Goal: Information Seeking & Learning: Check status

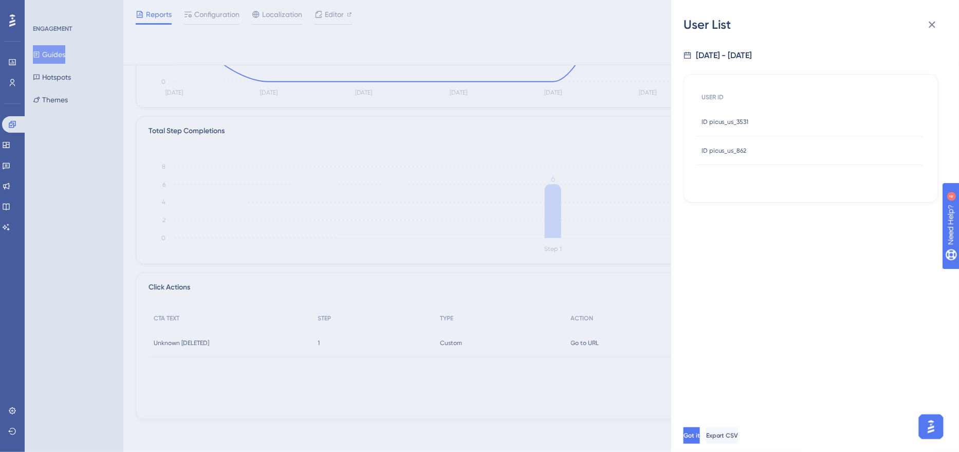
click at [933, 28] on icon at bounding box center [932, 25] width 12 height 12
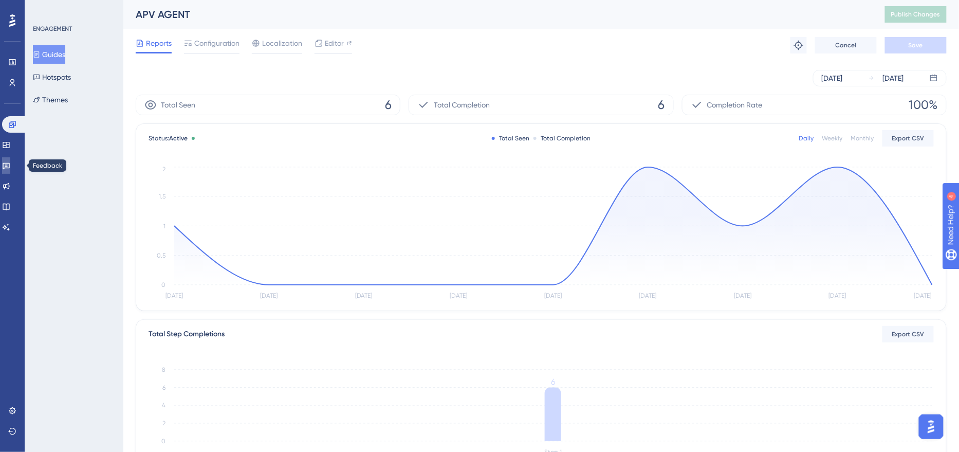
click at [10, 165] on icon at bounding box center [6, 165] width 8 height 8
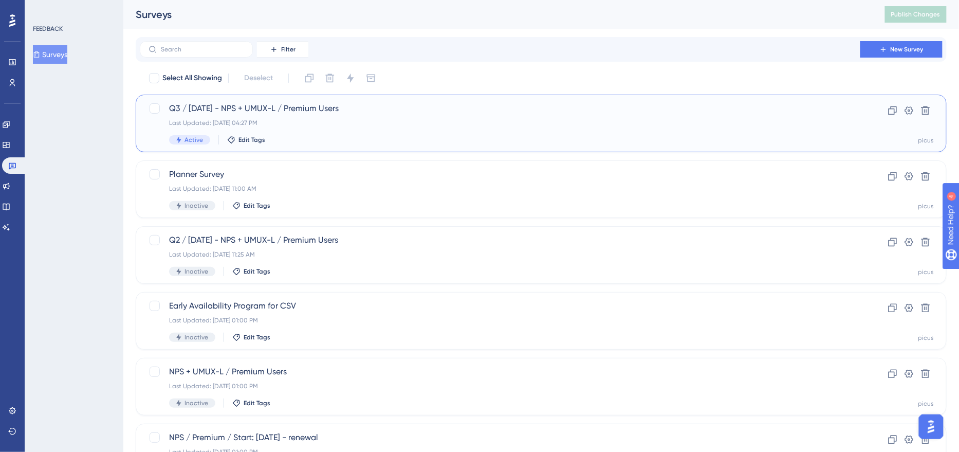
click at [328, 106] on span "Q3 / [DATE] - NPS + UMUX-L / Premium Users" at bounding box center [500, 108] width 662 height 12
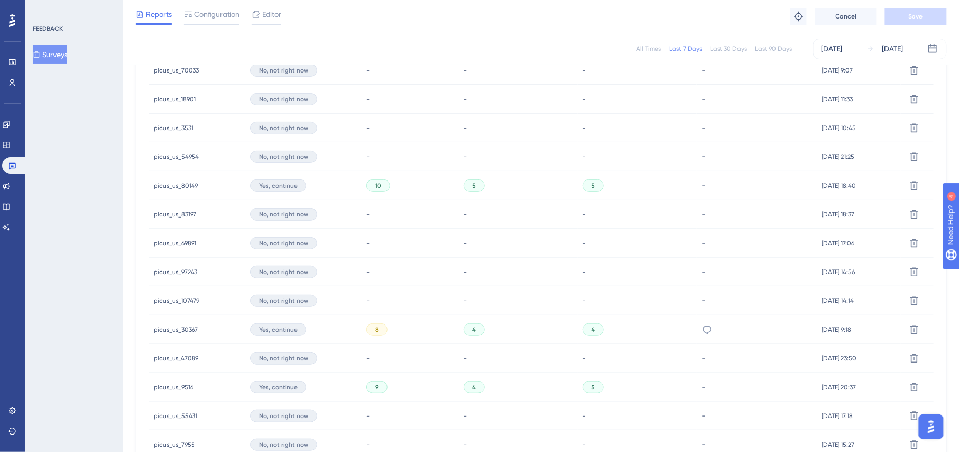
scroll to position [599, 0]
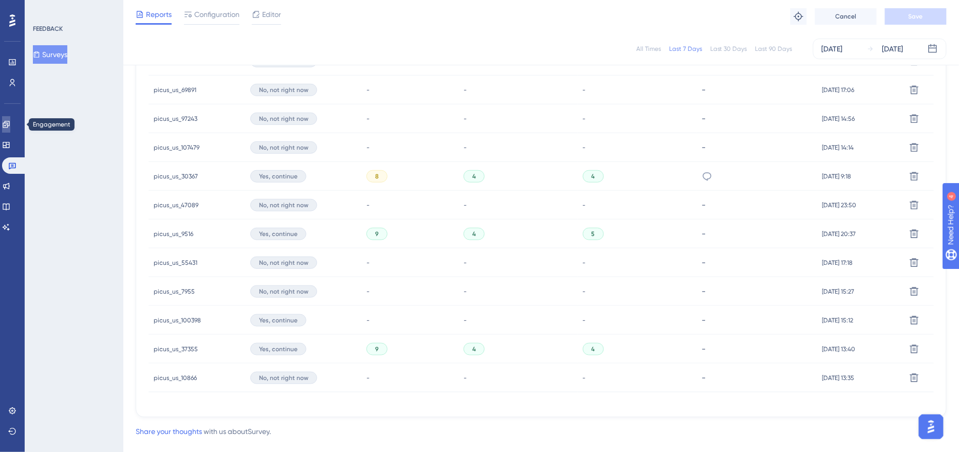
click at [10, 120] on link at bounding box center [6, 124] width 8 height 16
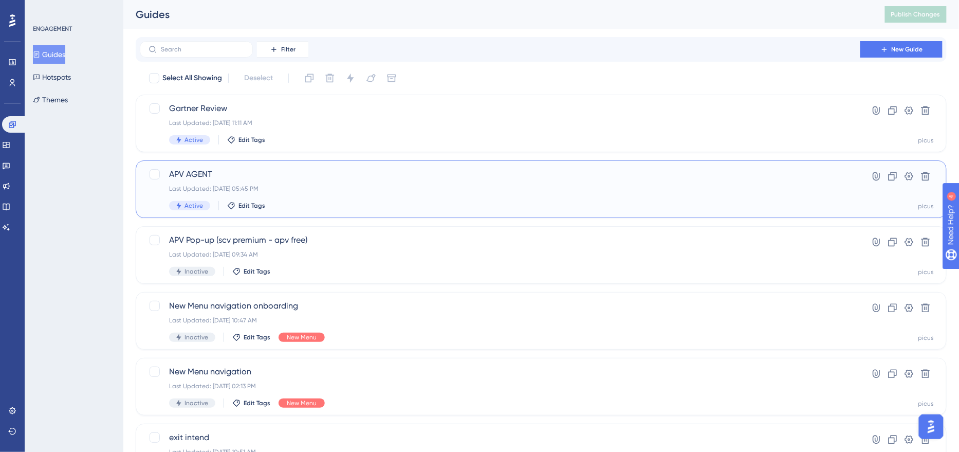
click at [315, 201] on div "Active Edit Tags" at bounding box center [500, 205] width 662 height 9
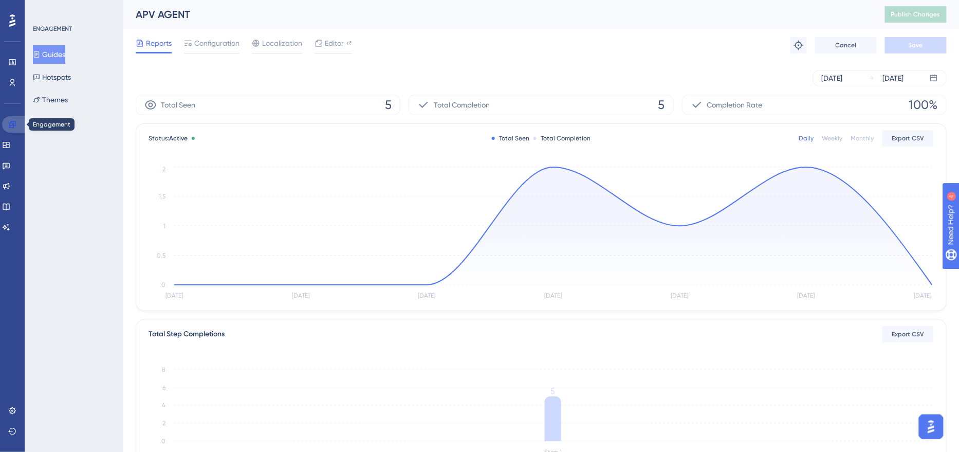
click at [11, 126] on icon at bounding box center [12, 124] width 8 height 8
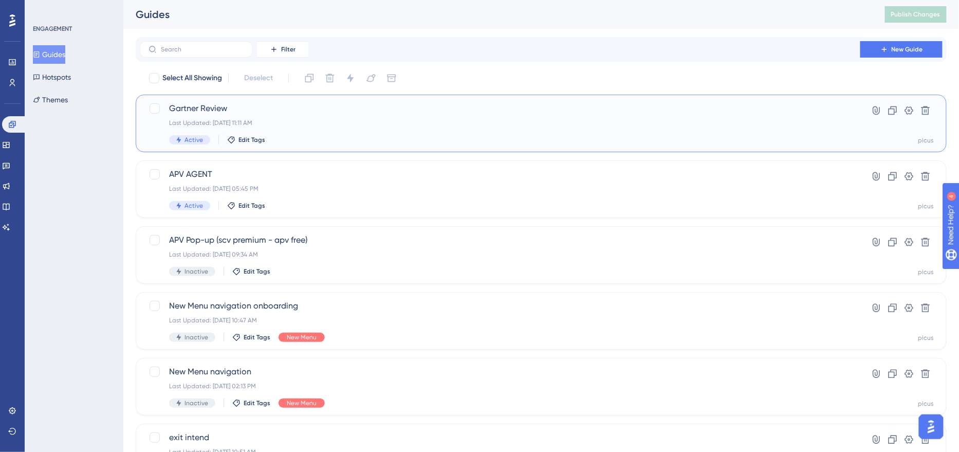
click at [341, 119] on div "Last Updated: [DATE] 11:11 AM" at bounding box center [500, 123] width 662 height 8
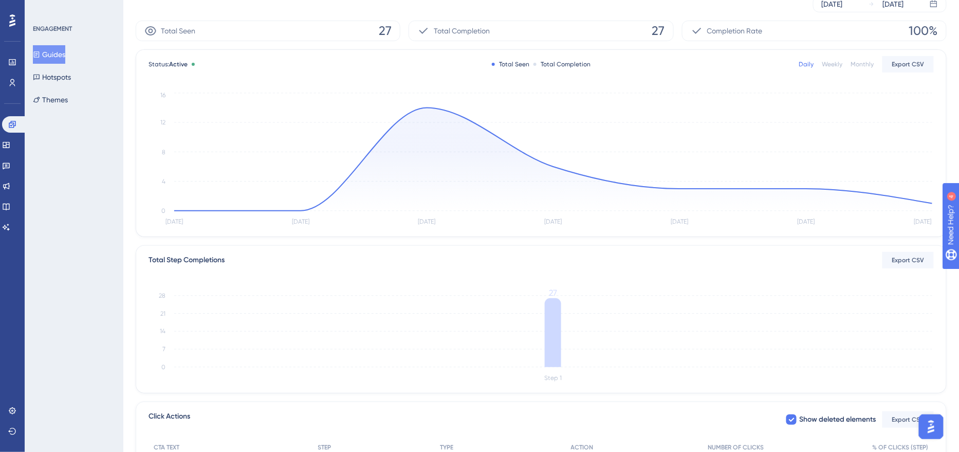
scroll to position [199, 0]
